Goal: Information Seeking & Learning: Learn about a topic

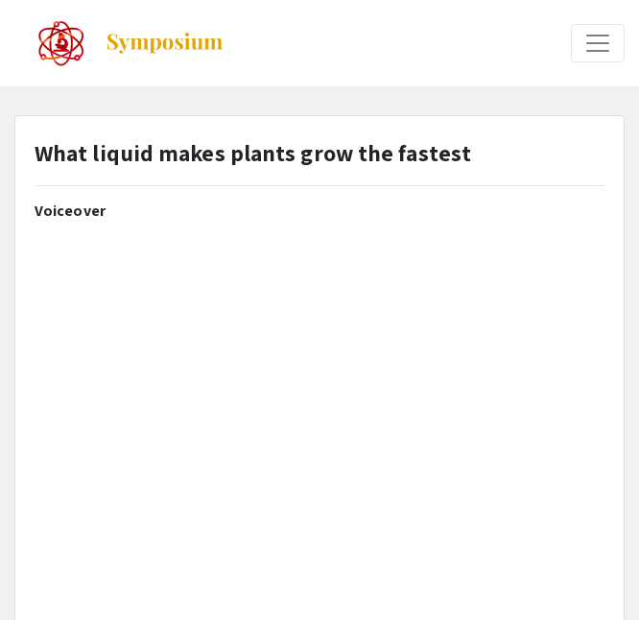
select select "custom"
type input "0"
select select "custom"
type input "1"
select select "custom"
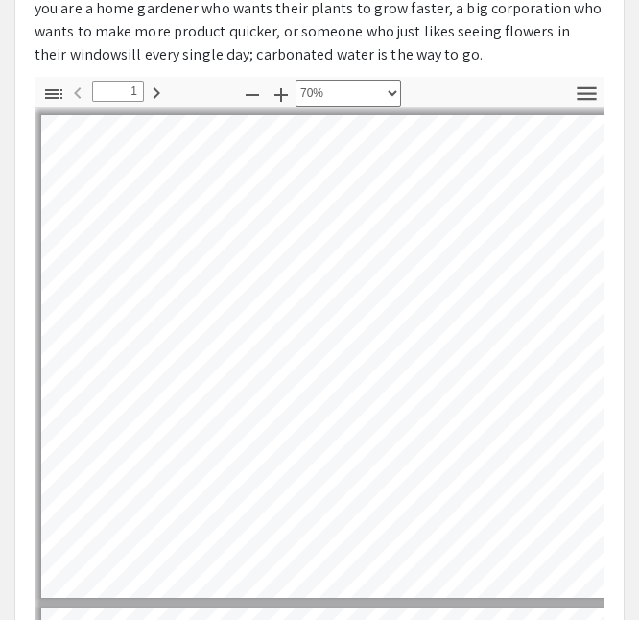
scroll to position [798, 0]
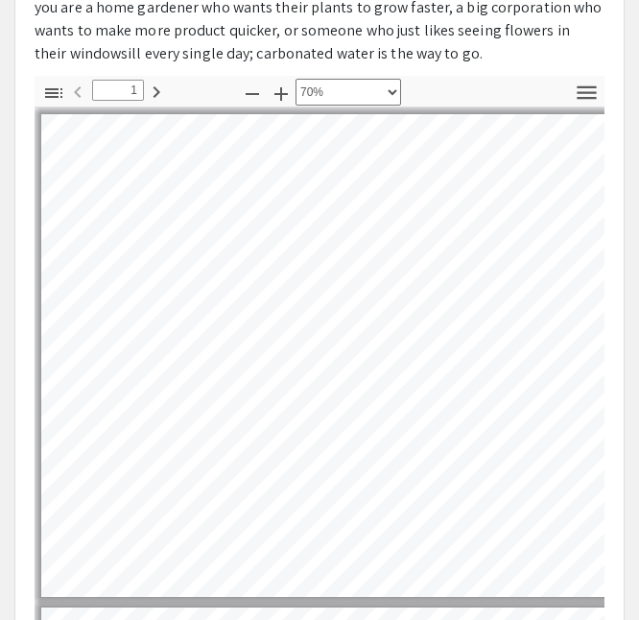
type input "2"
select select "custom"
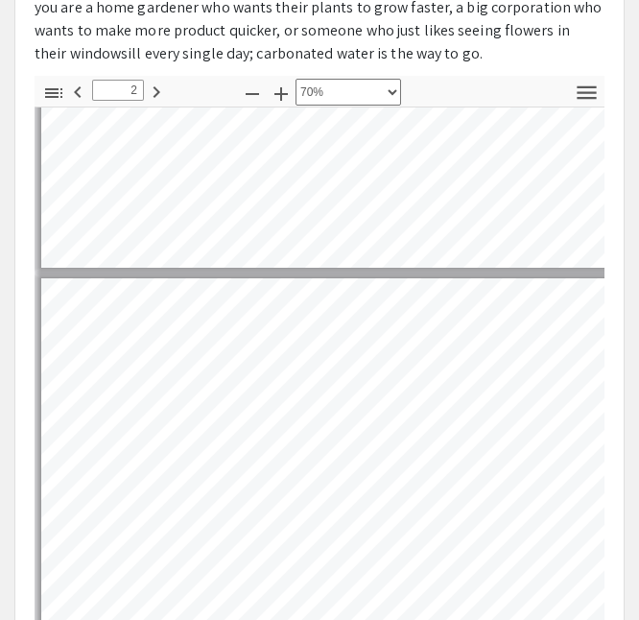
type input "3"
select select "custom"
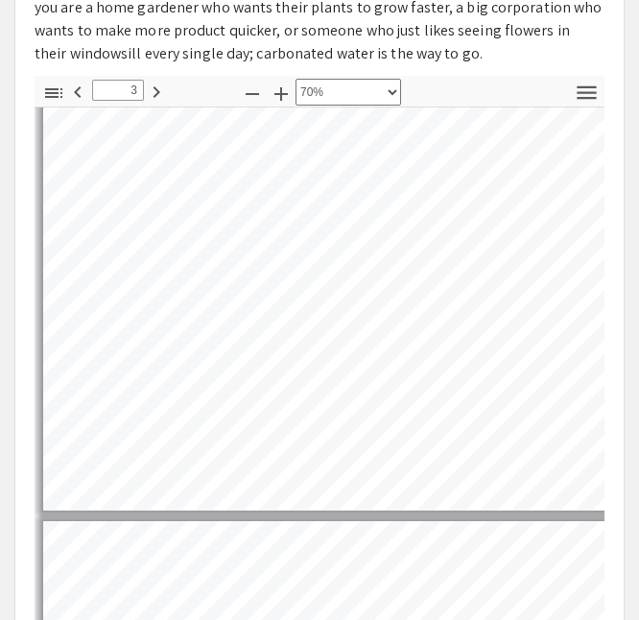
scroll to position [1081, 1]
